Goal: Transaction & Acquisition: Subscribe to service/newsletter

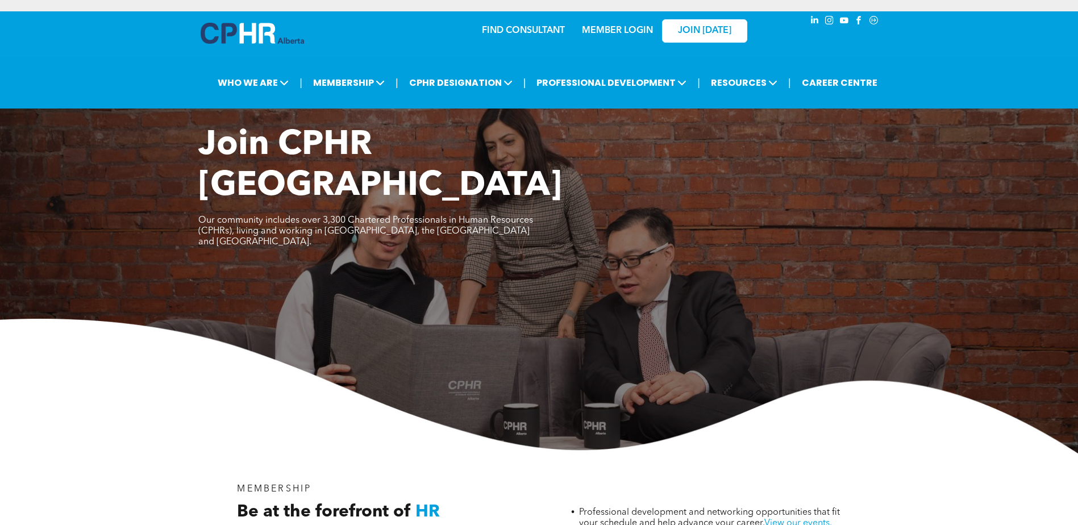
click at [651, 31] on div "JOIN [DATE]" at bounding box center [697, 31] width 105 height 36
click at [631, 30] on link "MEMBER LOGIN" at bounding box center [617, 30] width 71 height 9
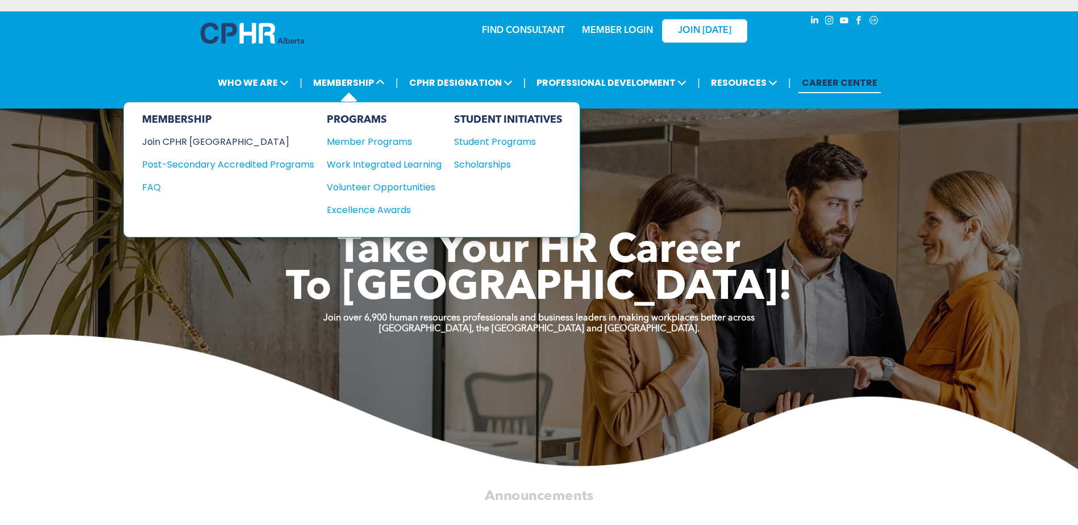
click at [185, 142] on div "Join CPHR [GEOGRAPHIC_DATA]" at bounding box center [219, 142] width 155 height 14
